Goal: Transaction & Acquisition: Purchase product/service

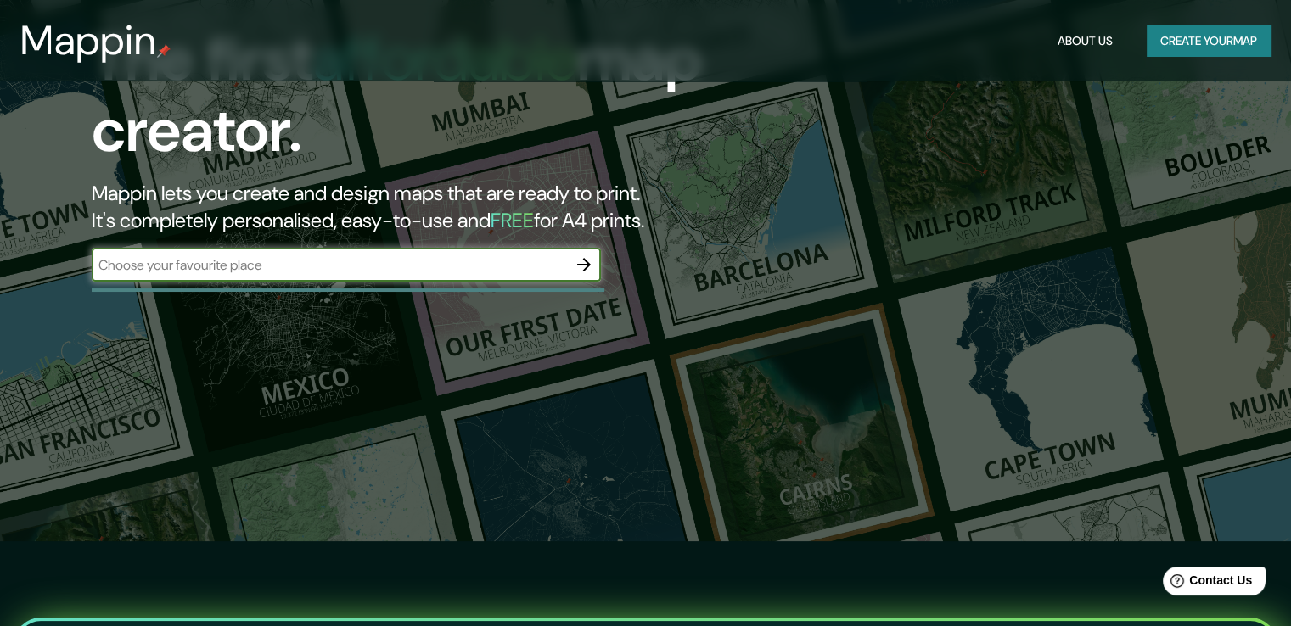
click at [486, 261] on input "text" at bounding box center [329, 265] width 475 height 20
click at [1187, 37] on button "Create your map" at bounding box center [1208, 40] width 124 height 31
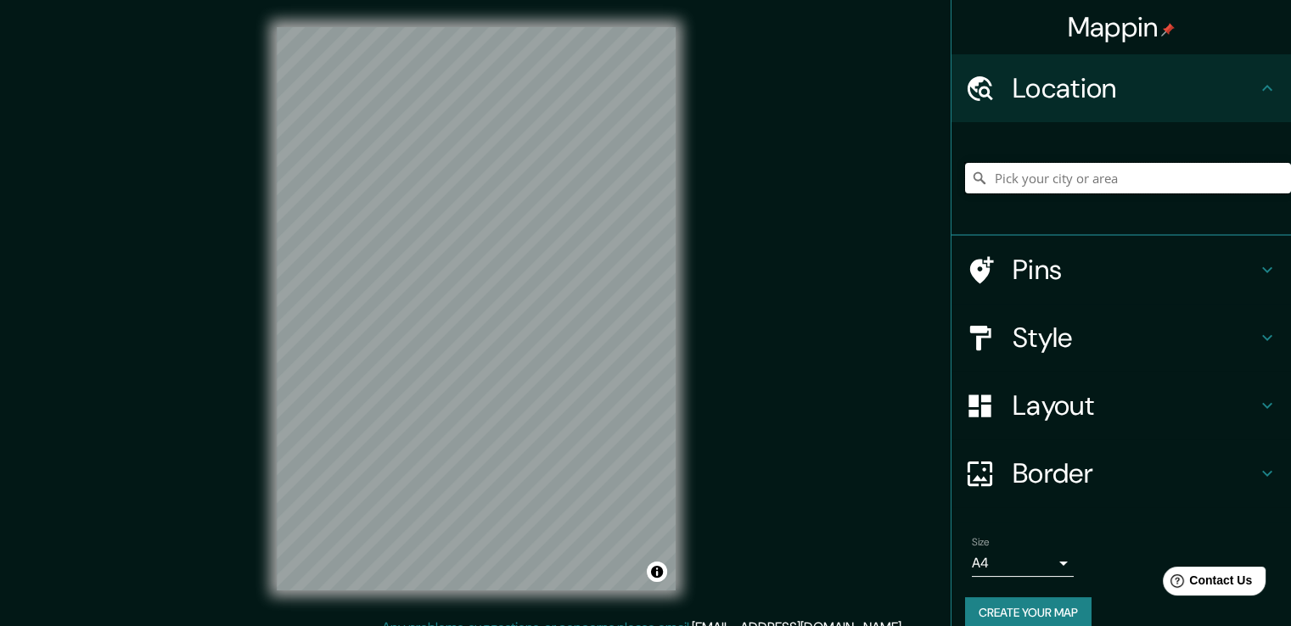
click at [1014, 179] on input "Pick your city or area" at bounding box center [1128, 178] width 326 height 31
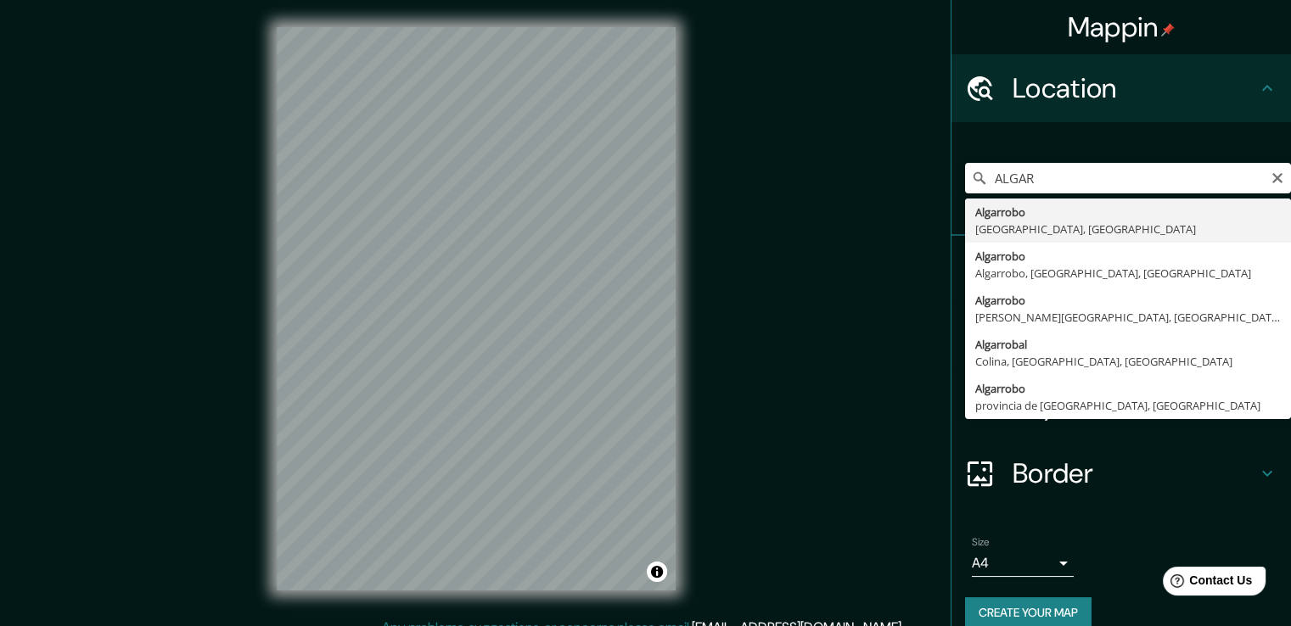
type input "Algarrobo, [GEOGRAPHIC_DATA], [GEOGRAPHIC_DATA]"
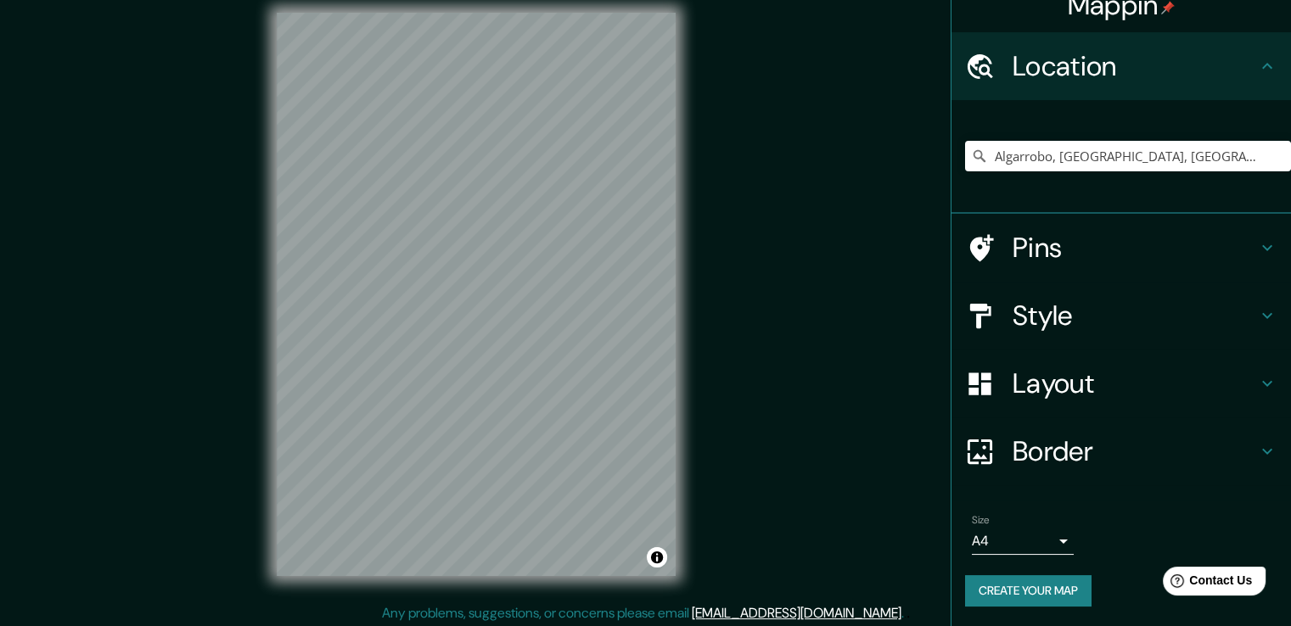
scroll to position [19, 0]
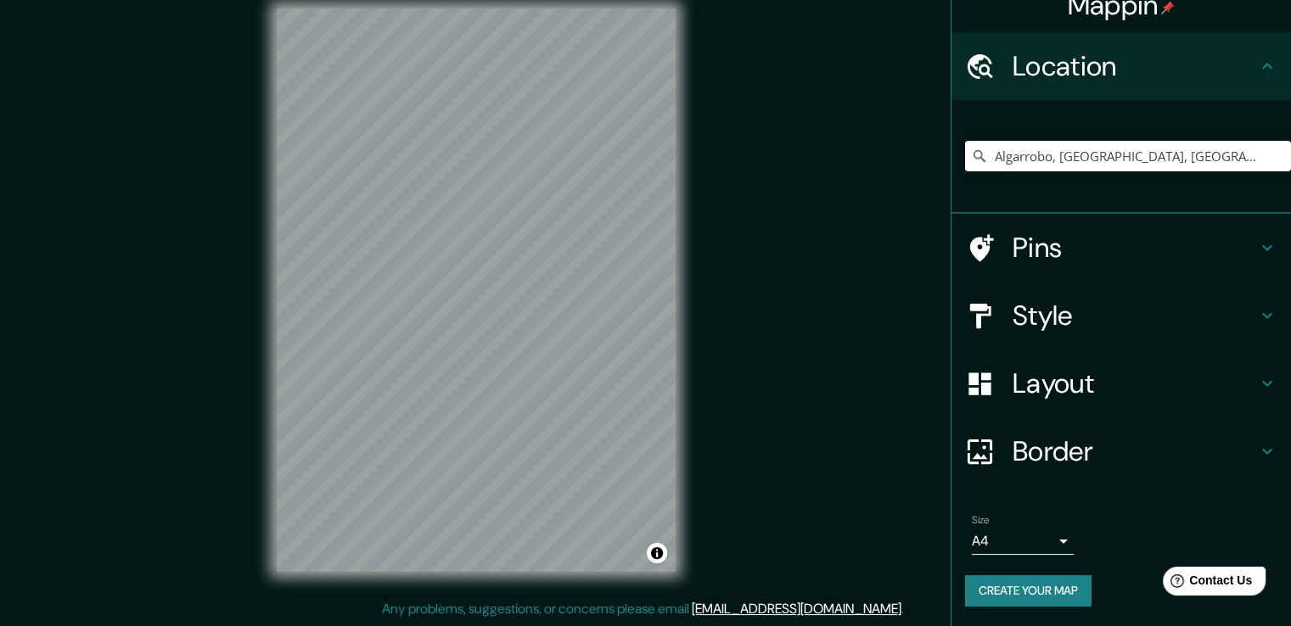
click at [1226, 319] on h4 "Style" at bounding box center [1134, 316] width 244 height 34
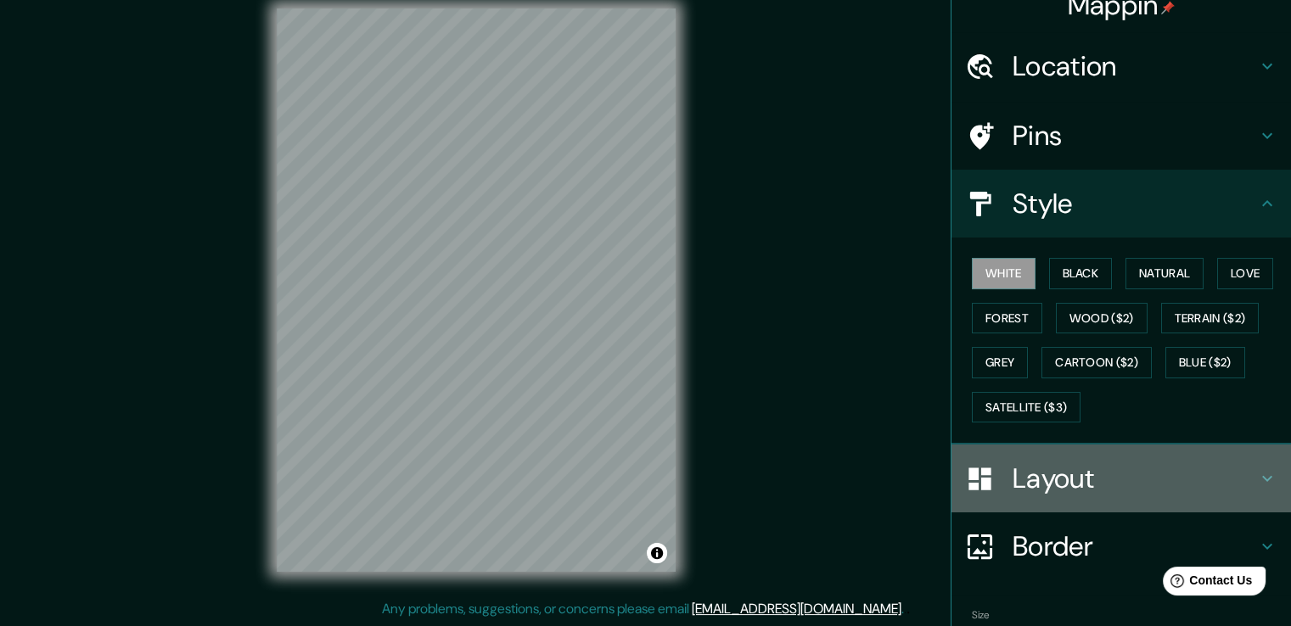
click at [1154, 474] on h4 "Layout" at bounding box center [1134, 479] width 244 height 34
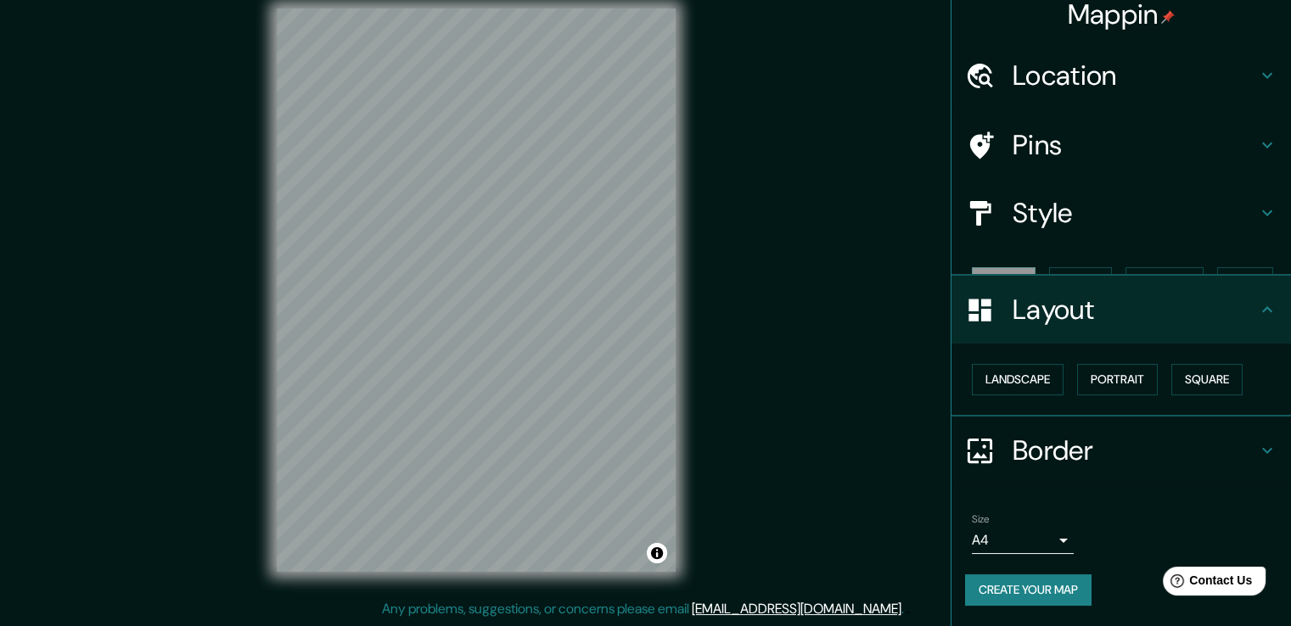
scroll to position [0, 0]
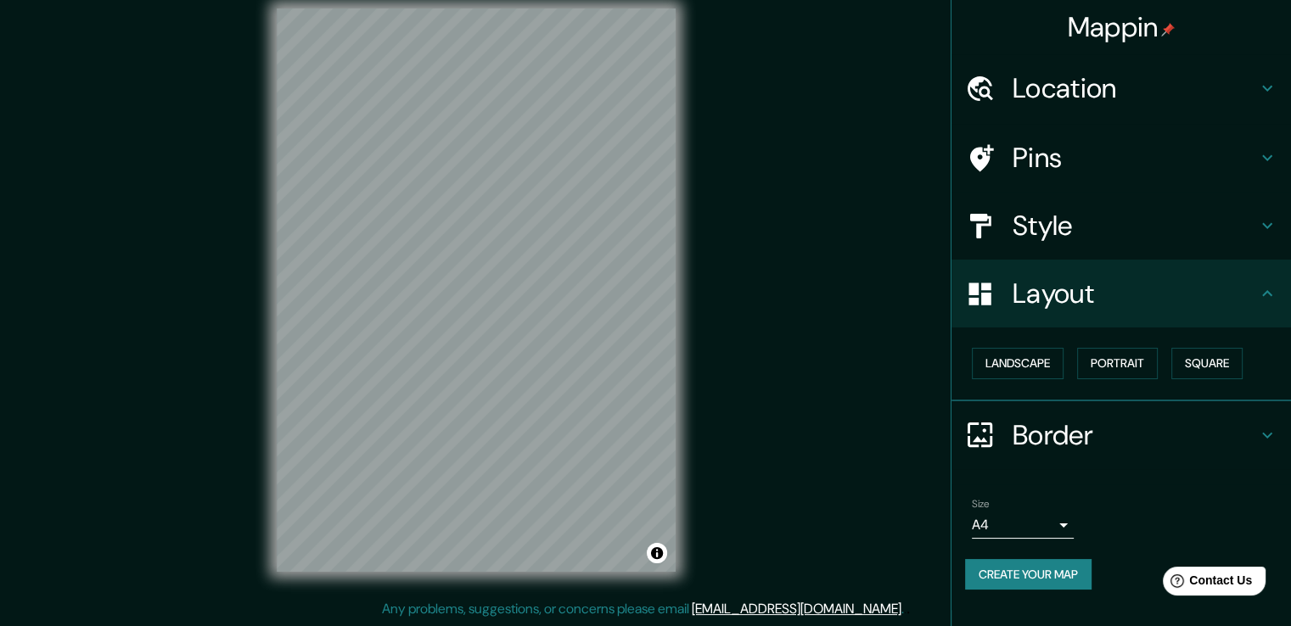
click at [1055, 578] on button "Create your map" at bounding box center [1028, 574] width 126 height 31
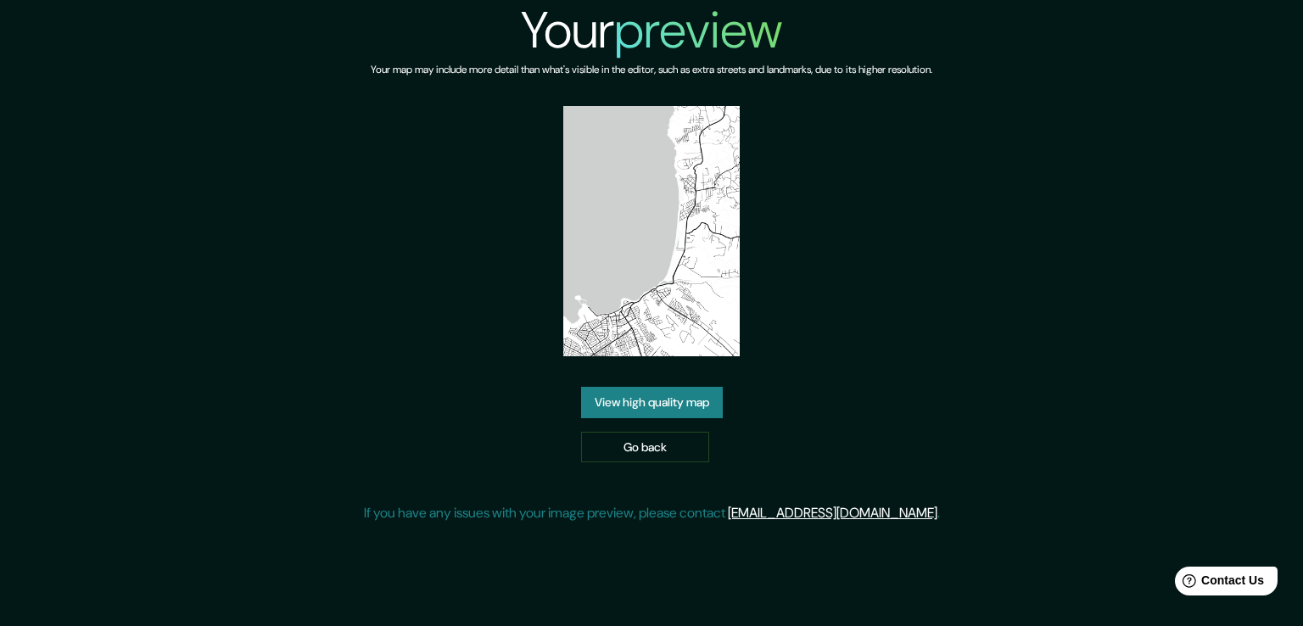
click at [687, 410] on link "View high quality map" at bounding box center [652, 402] width 142 height 31
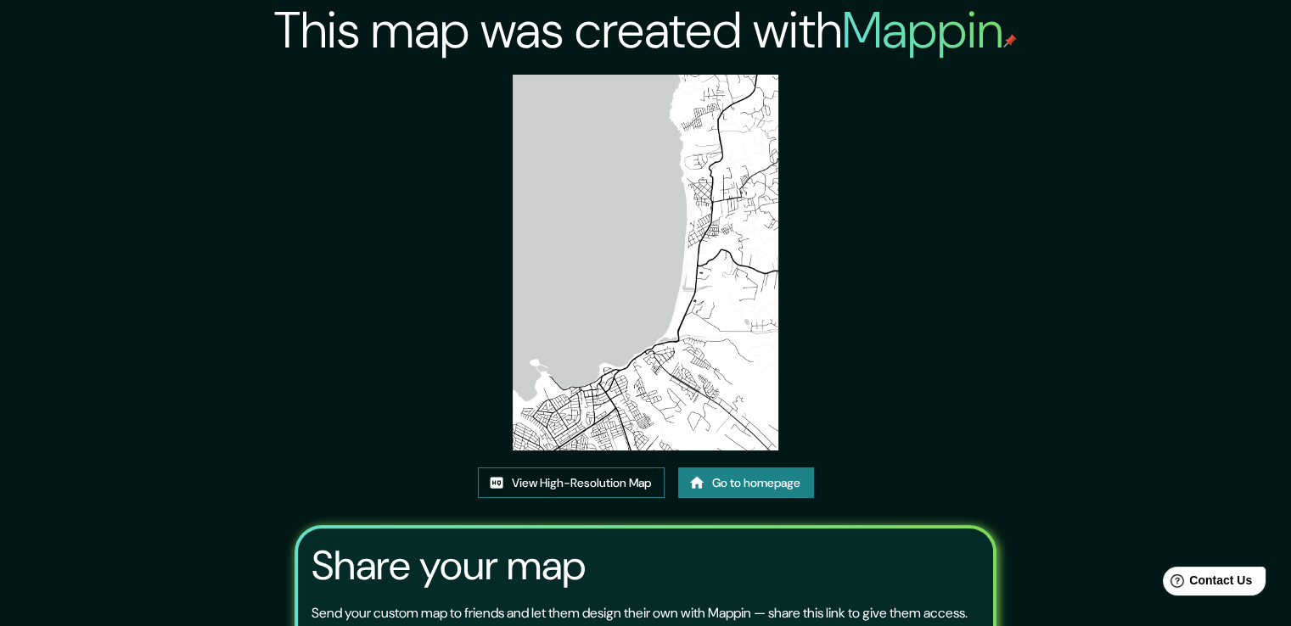
click at [565, 490] on link "View High-Resolution Map" at bounding box center [571, 483] width 187 height 31
